Goal: Book appointment/travel/reservation

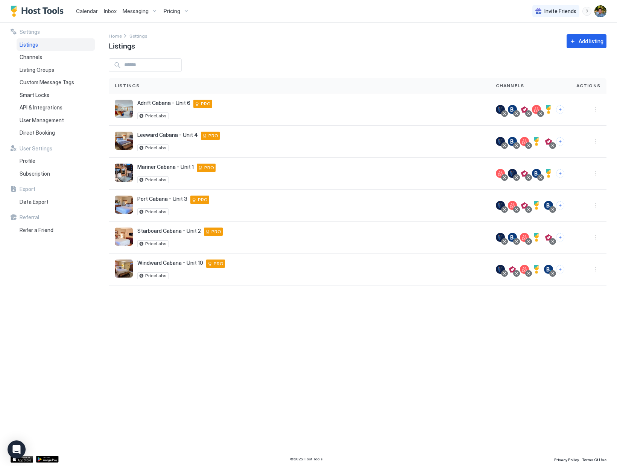
click at [341, 343] on div "Settings Home Settings Listings Add listing Listings Channels Actions Adrift Ca…" at bounding box center [363, 237] width 508 height 429
click at [190, 347] on div "Settings Home Settings Listings Add listing Listings Channels Actions Adrift Ca…" at bounding box center [363, 237] width 508 height 429
click at [87, 9] on span "Calendar" at bounding box center [87, 11] width 22 height 6
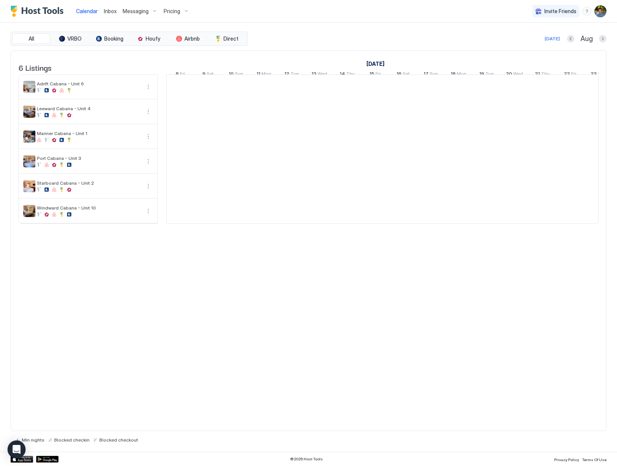
scroll to position [0, 418]
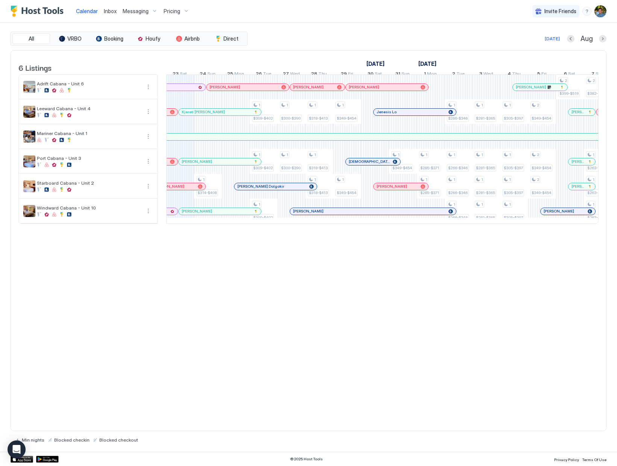
click at [199, 115] on div at bounding box center [199, 112] width 6 height 6
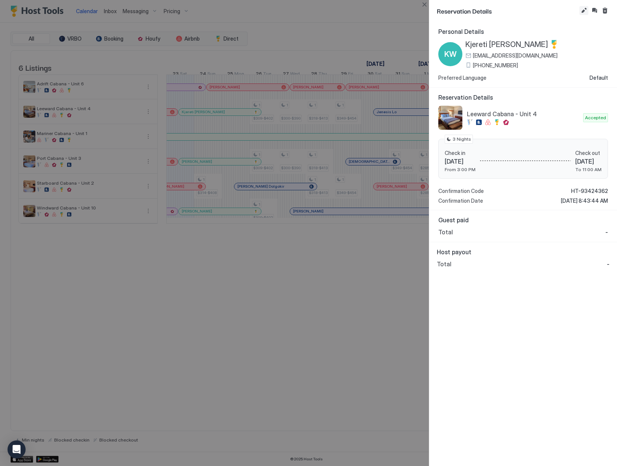
click at [584, 11] on button "Edit reservation" at bounding box center [583, 10] width 9 height 9
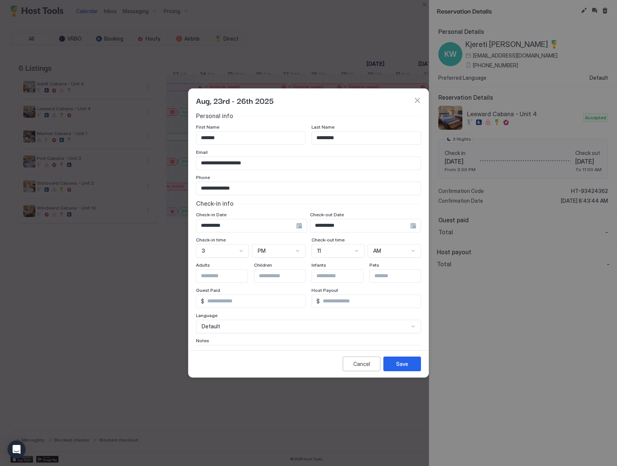
click at [241, 253] on div "3" at bounding box center [222, 251] width 53 height 14
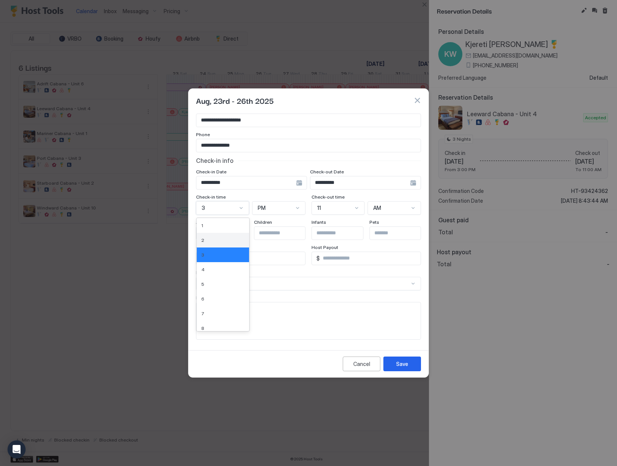
scroll to position [63, 0]
click at [215, 323] on div "12" at bounding box center [222, 324] width 43 height 6
click at [403, 367] on div "Save" at bounding box center [402, 364] width 12 height 8
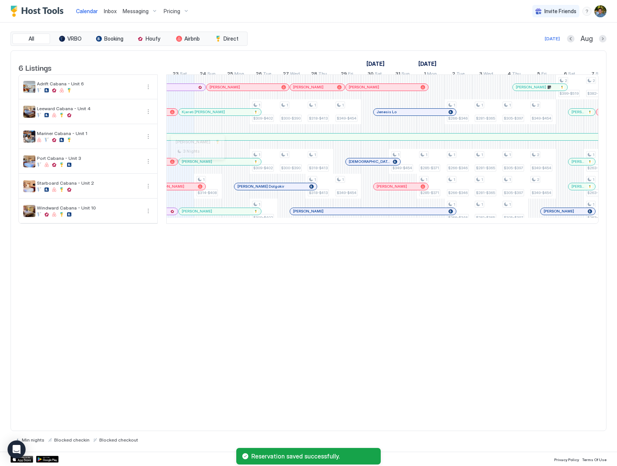
click at [194, 165] on div at bounding box center [194, 162] width 6 height 6
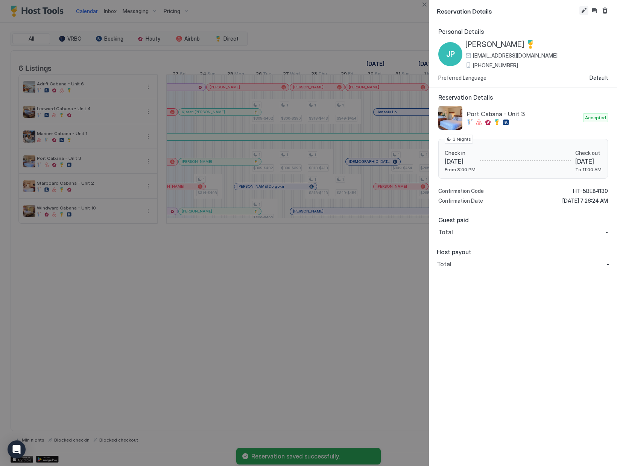
click at [581, 9] on button "Edit reservation" at bounding box center [583, 10] width 9 height 9
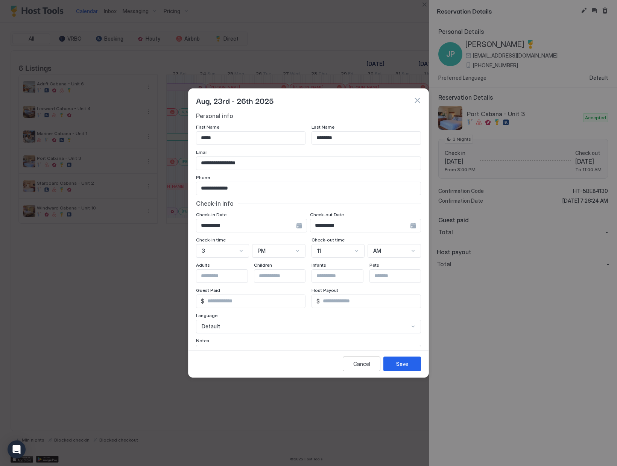
scroll to position [43, 0]
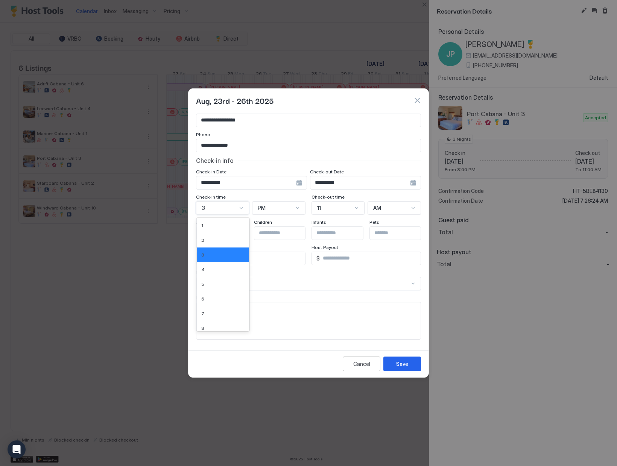
click at [242, 215] on div "12 results available. Use Up and Down to choose options, press Enter to select …" at bounding box center [222, 208] width 53 height 14
click at [213, 326] on div "12" at bounding box center [222, 324] width 43 height 6
click at [398, 365] on div "Save" at bounding box center [402, 364] width 12 height 8
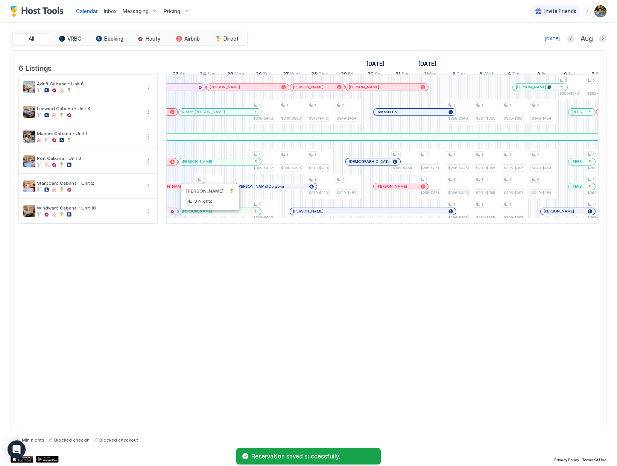
click at [207, 214] on div at bounding box center [207, 211] width 6 height 6
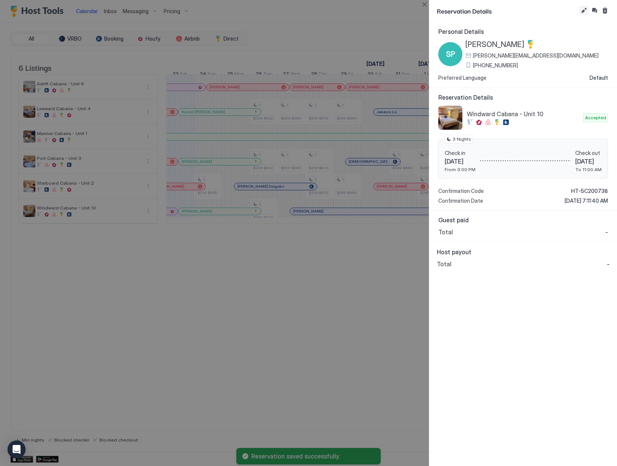
click at [581, 11] on button "Edit reservation" at bounding box center [583, 10] width 9 height 9
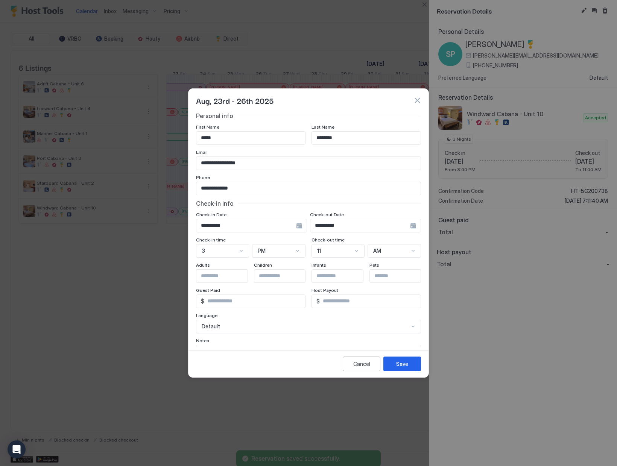
scroll to position [43, 0]
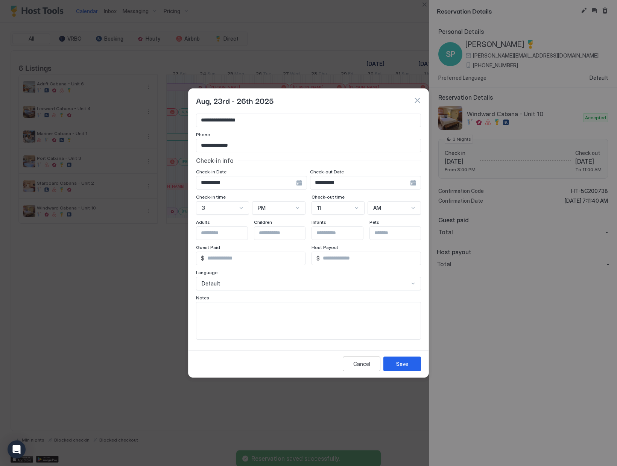
click at [235, 215] on div "3" at bounding box center [222, 208] width 53 height 14
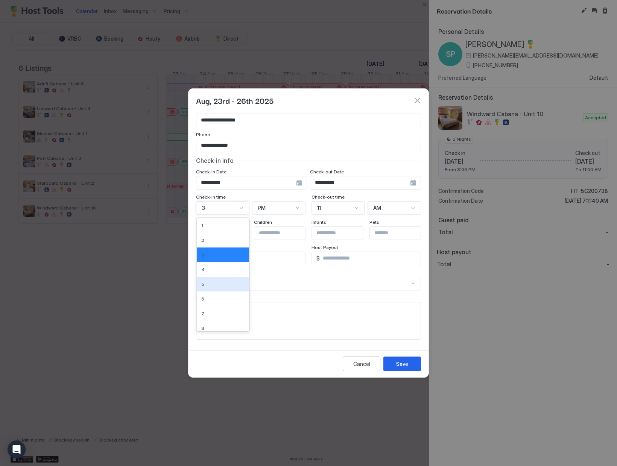
scroll to position [63, 0]
click at [221, 325] on div "12" at bounding box center [222, 324] width 43 height 6
click at [407, 360] on div "Save" at bounding box center [402, 364] width 12 height 8
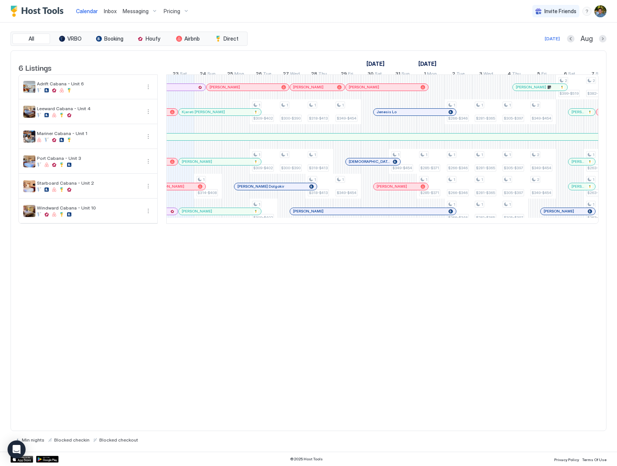
click at [254, 299] on div "6 Listings [DATE] [DATE] [DATE] 8 Fri 9 Sat 10 Sun 11 Mon 12 Tue 13 Wed 14 Thu …" at bounding box center [309, 240] width 596 height 381
click at [242, 279] on div "6 Listings [DATE] [DATE] [DATE] 8 Fri 9 Sat 10 Sun 11 Mon 12 Tue 13 Wed 14 Thu …" at bounding box center [309, 240] width 596 height 381
